Goal: Information Seeking & Learning: Learn about a topic

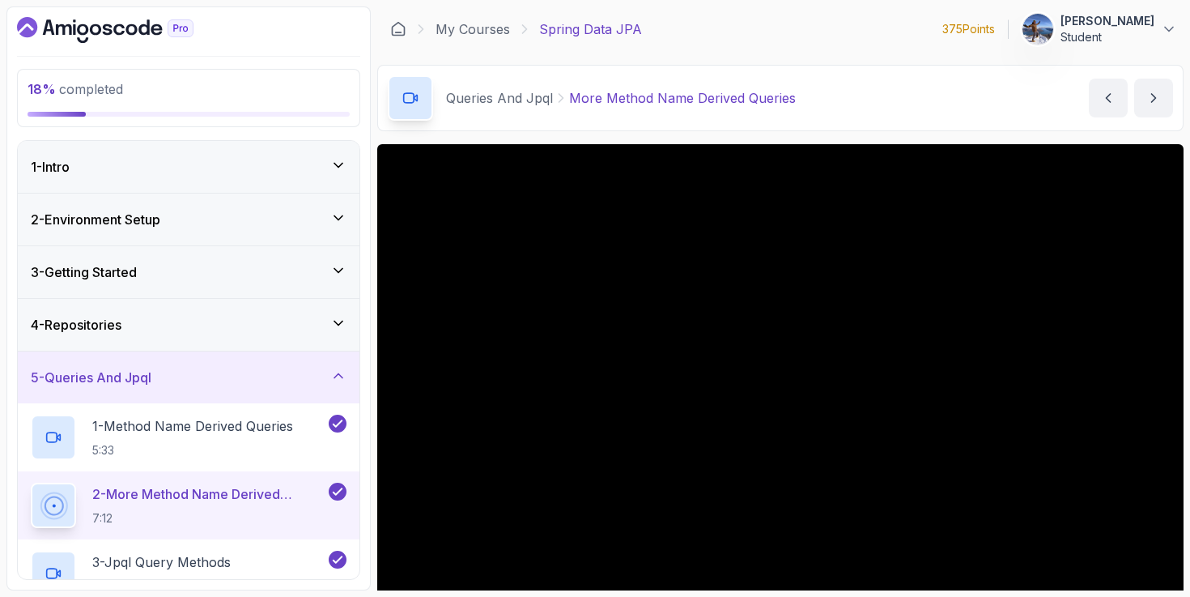
scroll to position [120, 0]
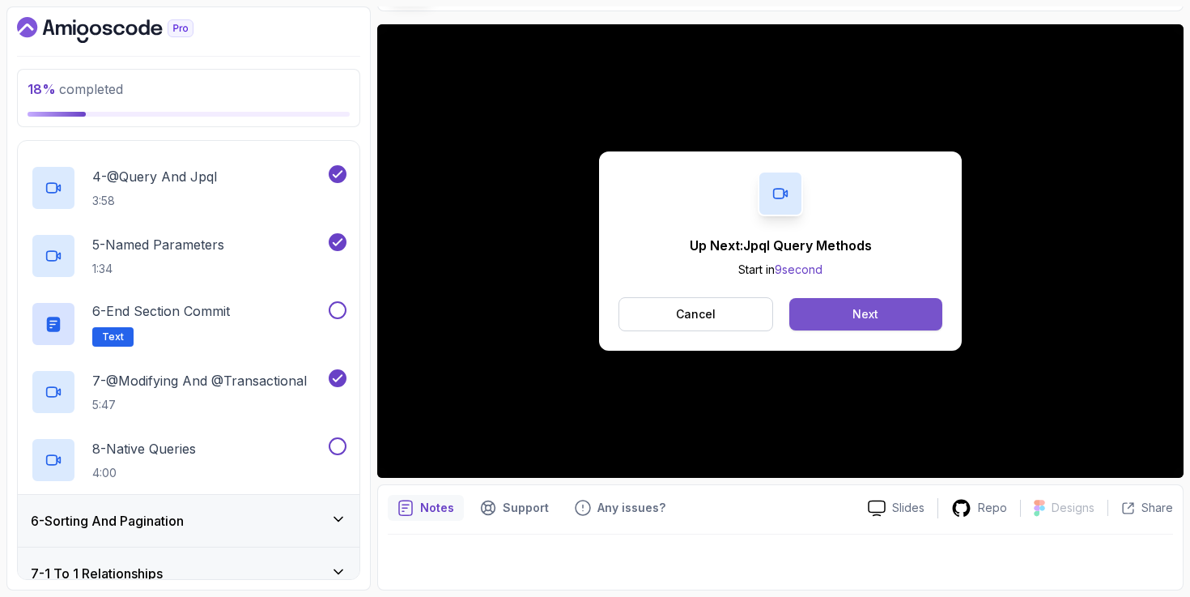
click at [836, 316] on button "Next" at bounding box center [865, 314] width 153 height 32
click at [866, 307] on div "Next" at bounding box center [866, 314] width 26 height 16
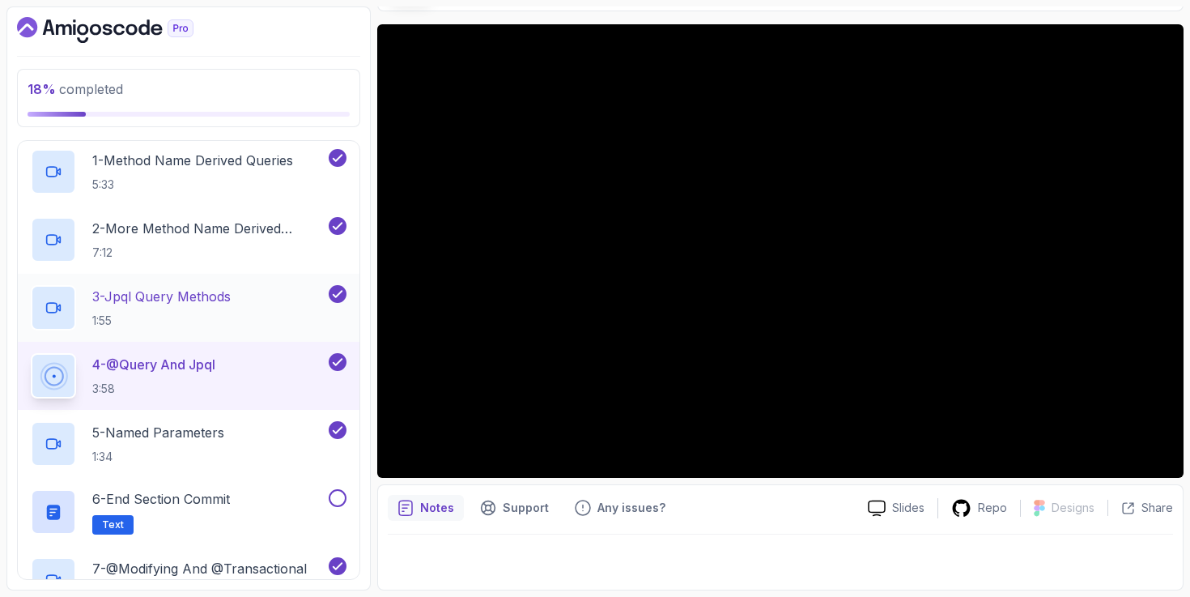
scroll to position [358, 0]
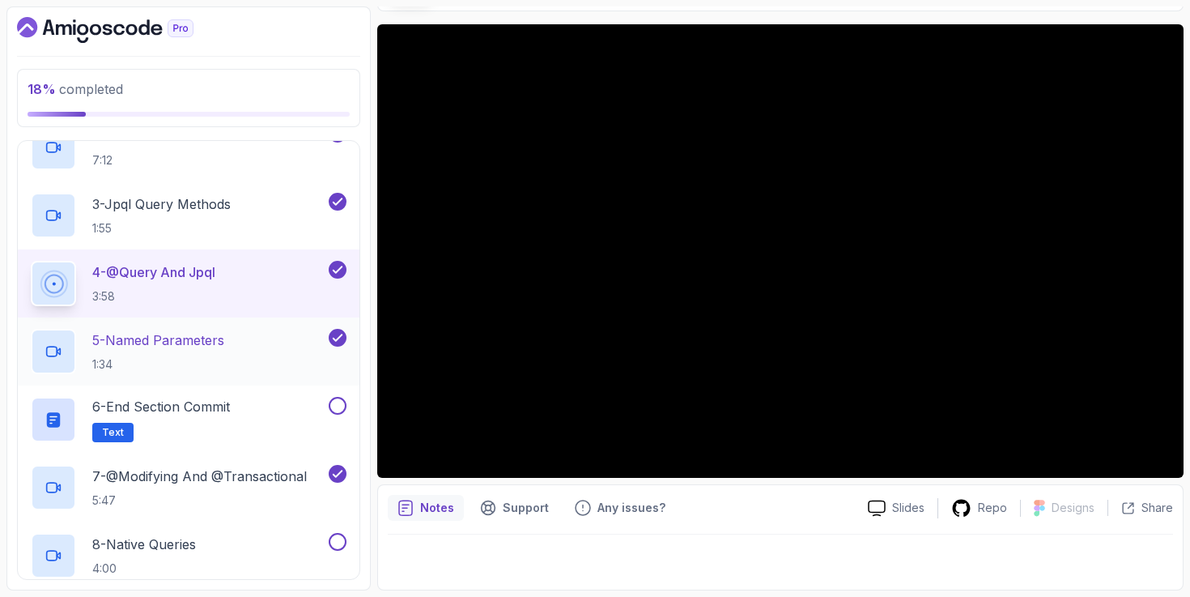
click at [251, 341] on div "5 - Named Parameters 1:34" at bounding box center [178, 351] width 295 height 45
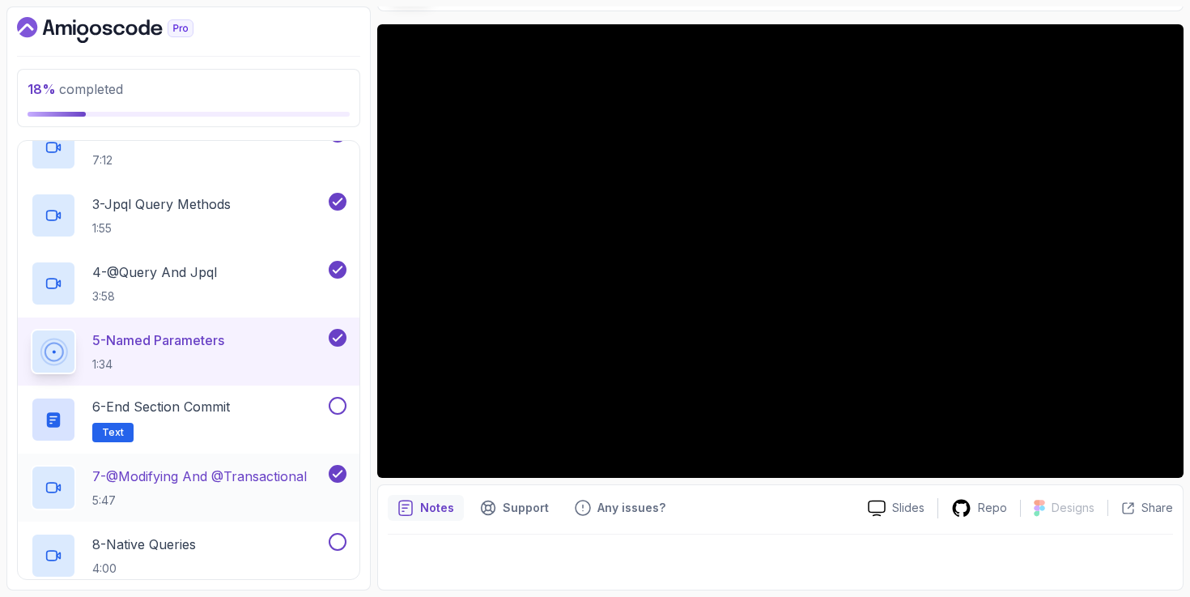
click at [206, 484] on p "7 - @Modifying And @Transactional" at bounding box center [199, 475] width 215 height 19
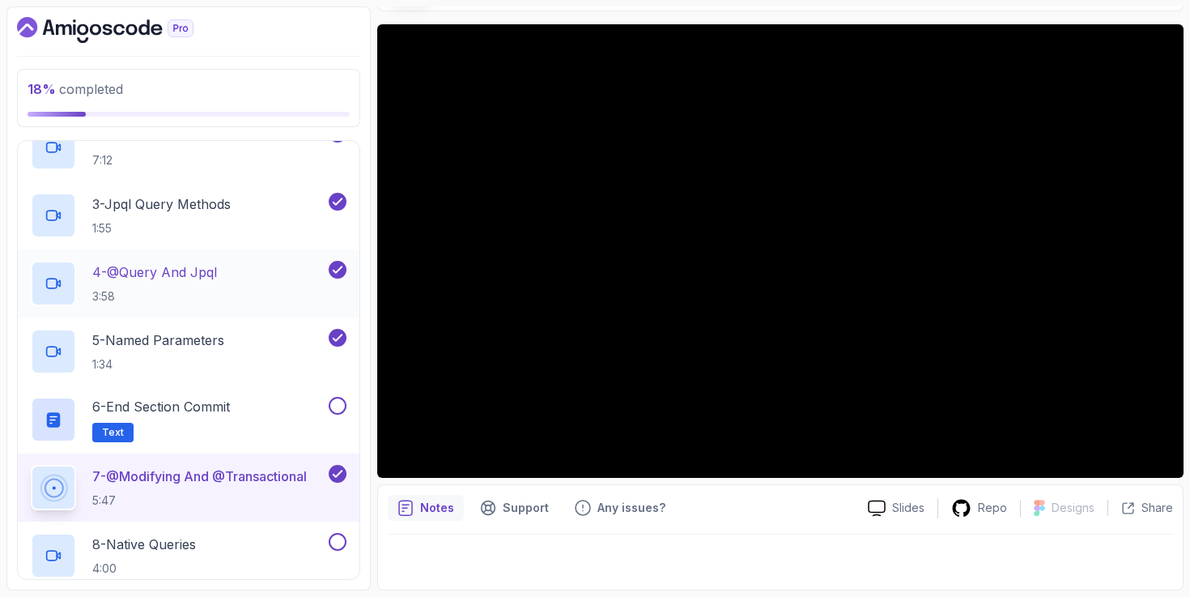
scroll to position [481, 0]
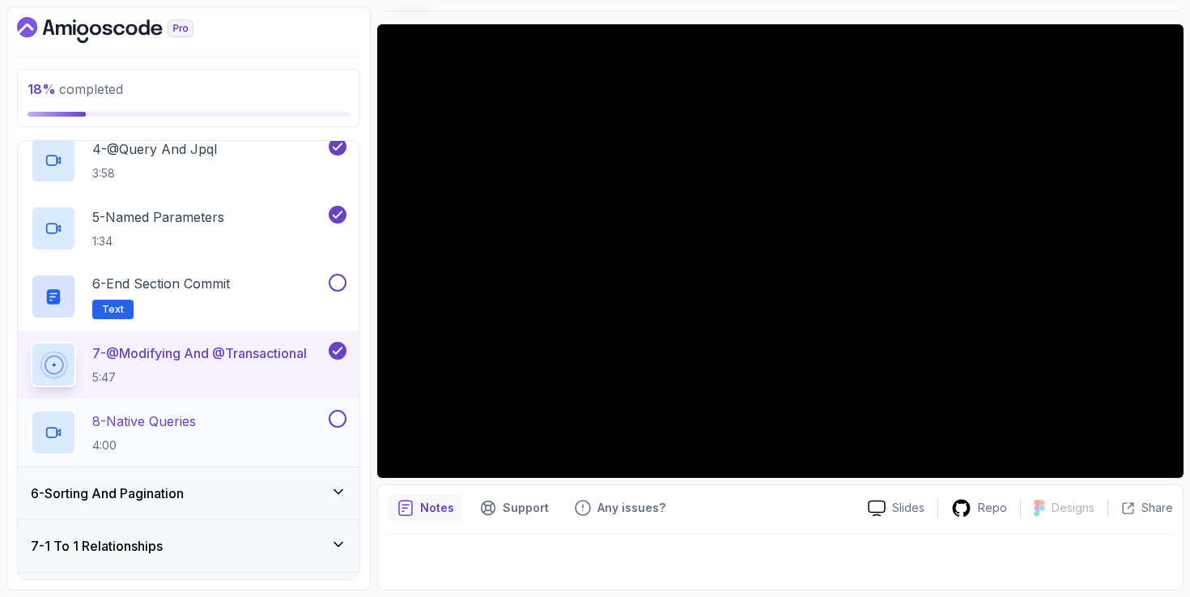
click at [246, 427] on div "8 - Native Queries 4:00" at bounding box center [178, 432] width 295 height 45
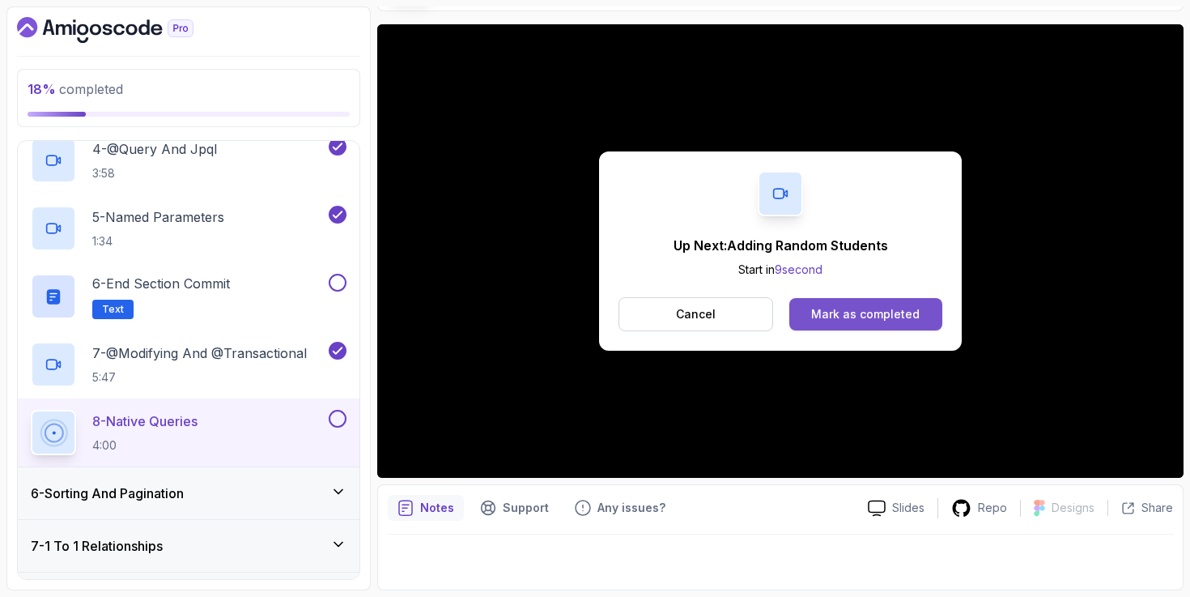
click at [917, 311] on div "Mark as completed" at bounding box center [865, 314] width 108 height 16
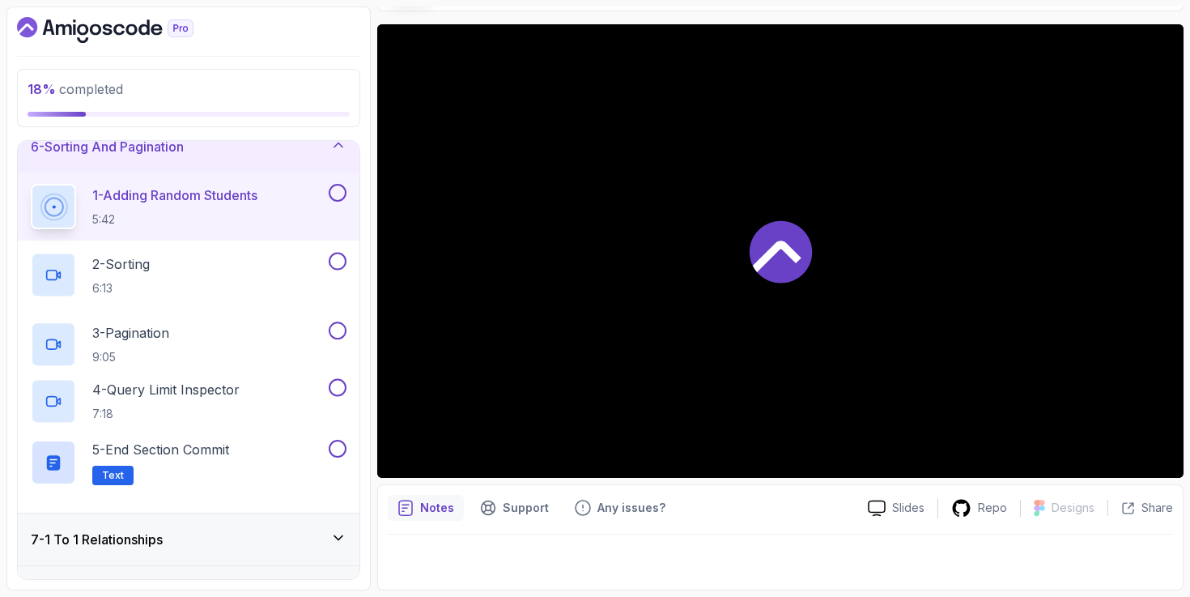
scroll to position [274, 0]
